Goal: Task Accomplishment & Management: Complete application form

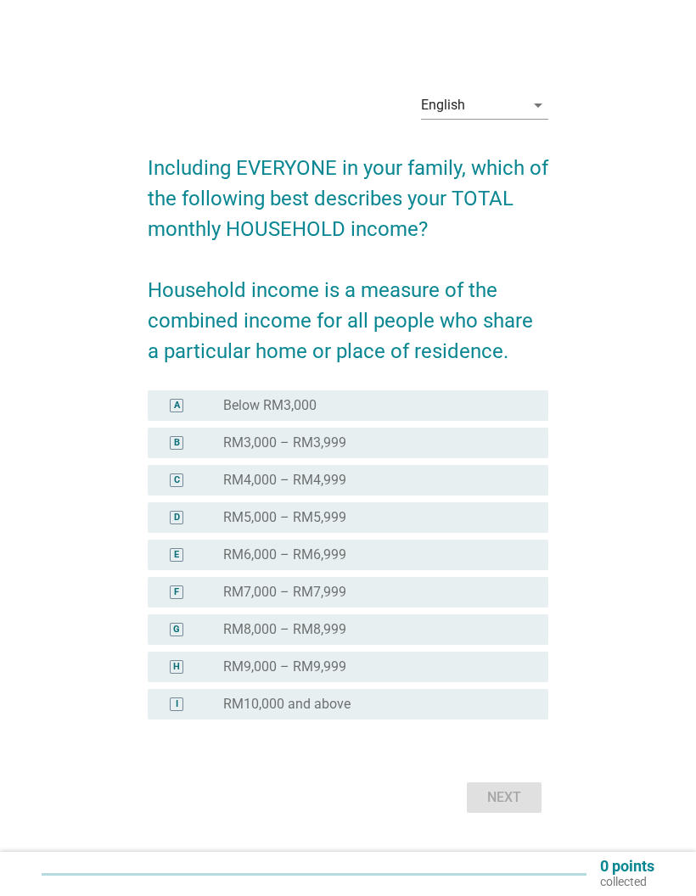
click at [516, 414] on div "radio_button_unchecked Below RM3,000" at bounding box center [372, 405] width 298 height 17
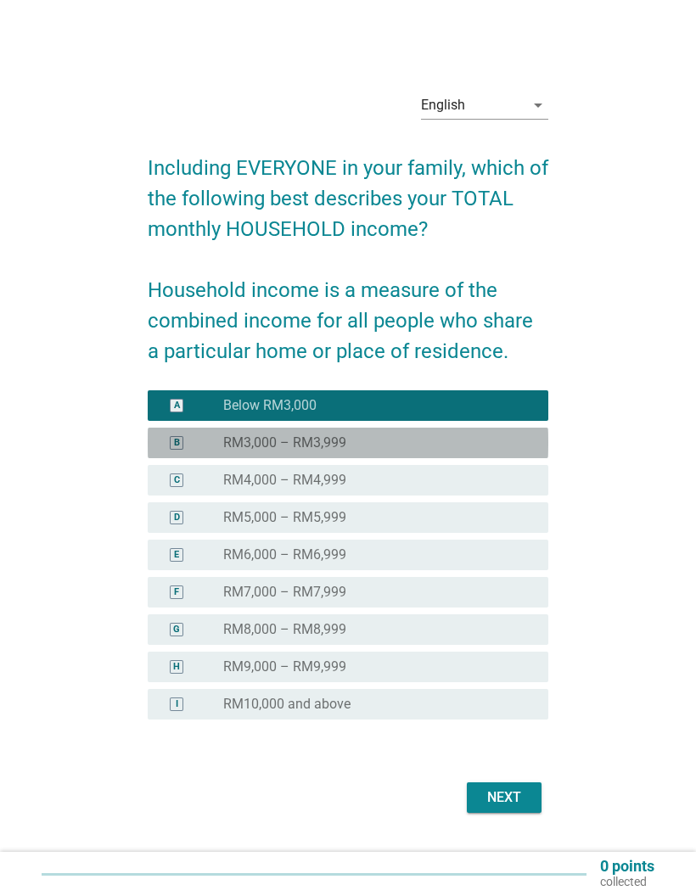
click at [499, 451] on div "radio_button_unchecked RM3,000 – RM3,999" at bounding box center [372, 442] width 298 height 17
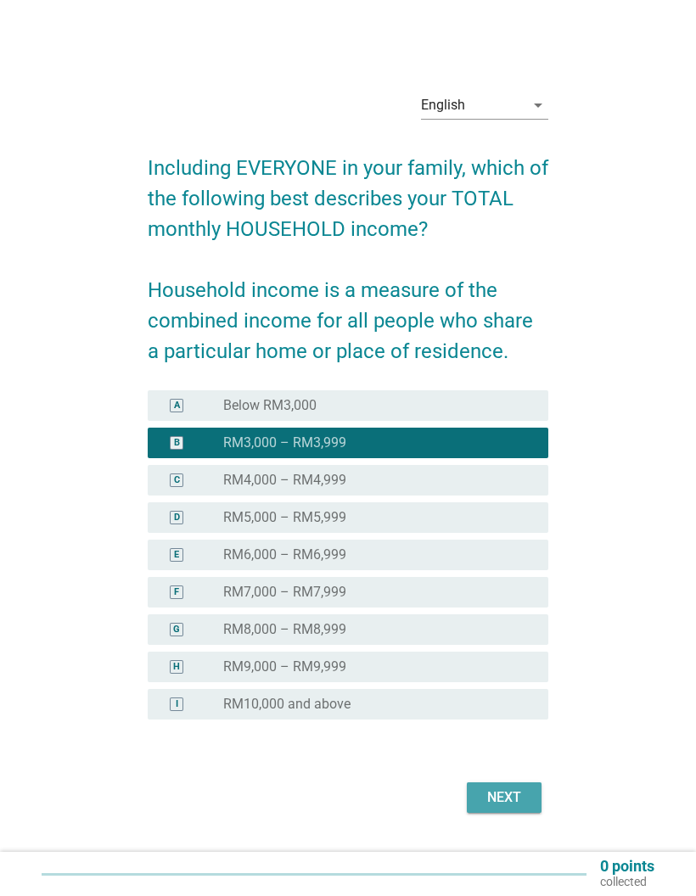
click at [522, 808] on div "Next" at bounding box center [504, 797] width 48 height 20
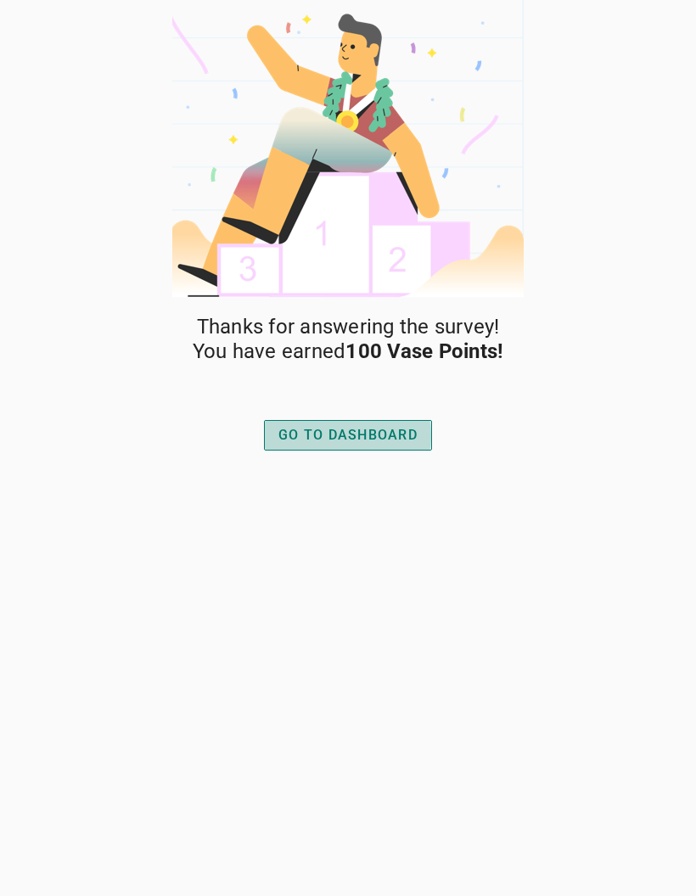
click at [382, 425] on div "GO TO DASHBOARD" at bounding box center [347, 435] width 139 height 20
